Goal: Information Seeking & Learning: Check status

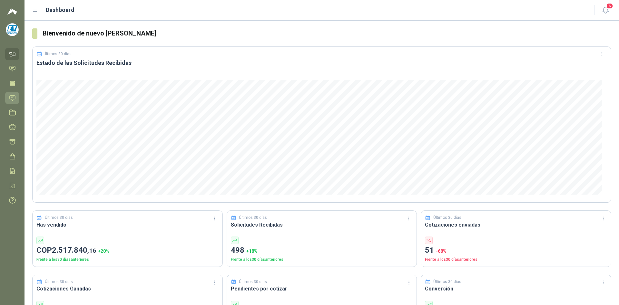
click at [14, 95] on icon at bounding box center [12, 97] width 5 height 5
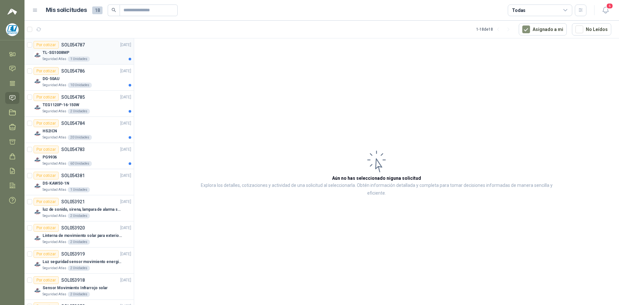
click at [104, 50] on div "TL-SG1008MP" at bounding box center [87, 53] width 89 height 8
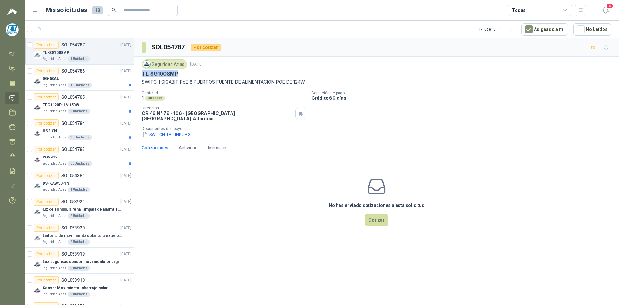
drag, startPoint x: 141, startPoint y: 73, endPoint x: 179, endPoint y: 73, distance: 37.7
click at [179, 73] on div "Seguridad Atlas [DATE] TL-SG1008MP SWITCH GIGABIT [PERSON_NAME] 8 PUERTOS FUENT…" at bounding box center [376, 98] width 485 height 83
copy p "TL-SG1008MP"
click at [120, 69] on p "[DATE]" at bounding box center [125, 71] width 11 height 6
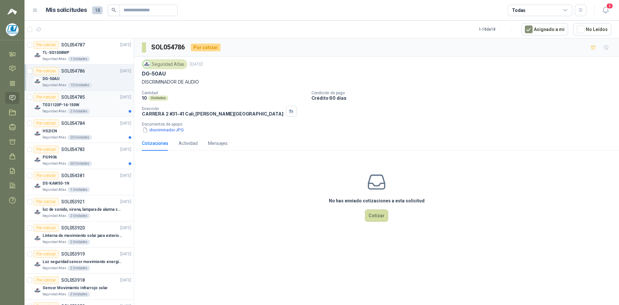
click at [111, 103] on div "TEG1120P-16-150W" at bounding box center [87, 105] width 89 height 8
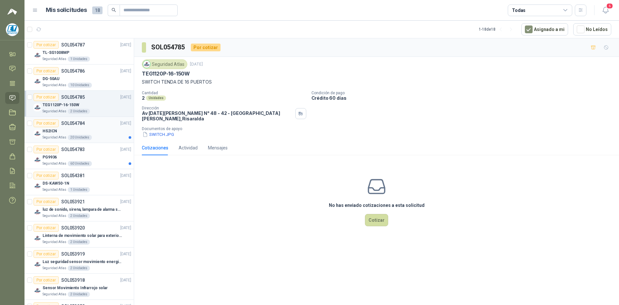
click at [105, 126] on div "Por cotizar SOL054784 [DATE]" at bounding box center [83, 123] width 98 height 8
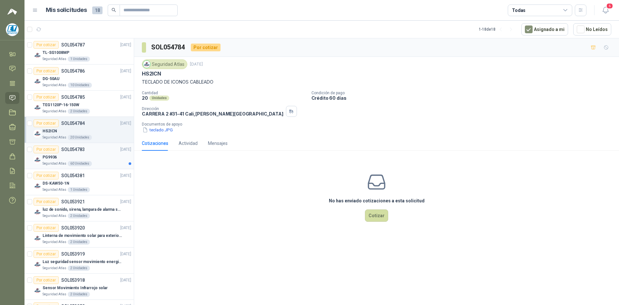
click at [101, 158] on div "PG9936" at bounding box center [87, 157] width 89 height 8
